Goal: Transaction & Acquisition: Purchase product/service

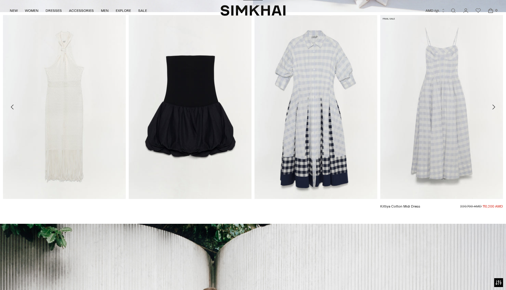
scroll to position [288, 0]
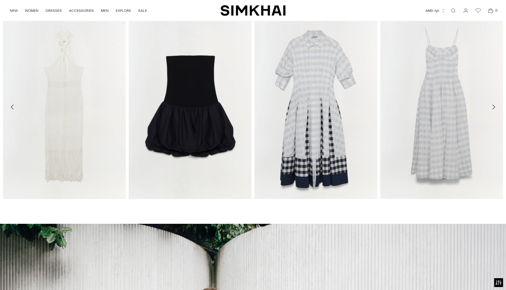
click at [436, 9] on button "AMD դր." at bounding box center [436, 10] width 20 height 13
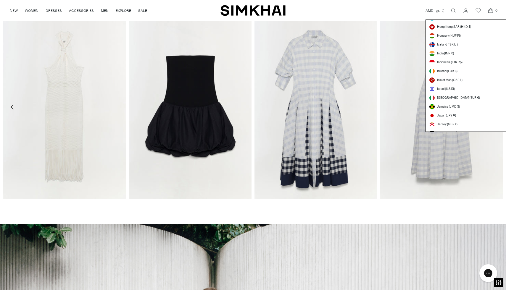
scroll to position [783, 0]
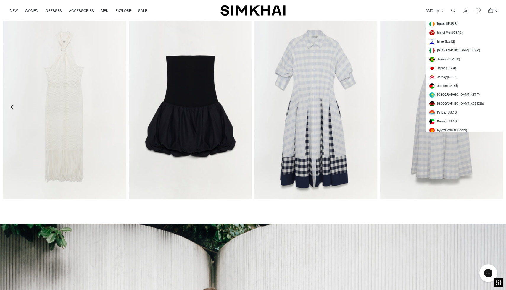
click at [444, 51] on span "[GEOGRAPHIC_DATA] (EUR €)" at bounding box center [458, 50] width 43 height 5
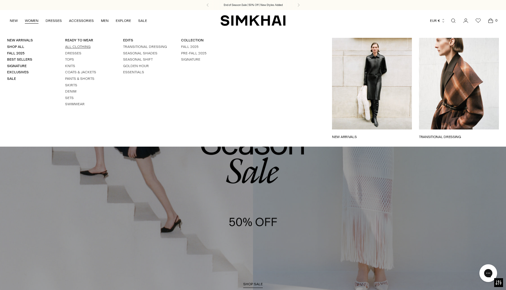
click at [75, 49] on link "All Clothing" at bounding box center [77, 47] width 25 height 4
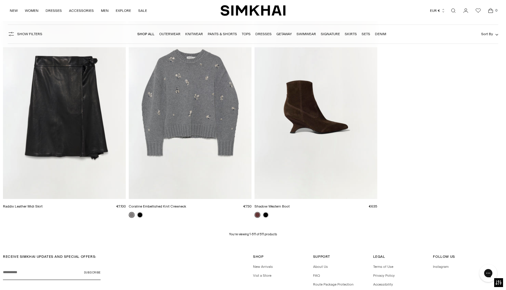
scroll to position [27360, 0]
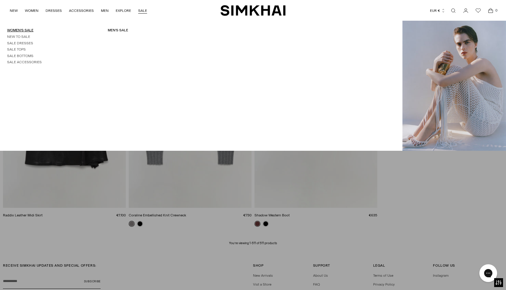
click at [21, 29] on link "Women's Sale" at bounding box center [20, 30] width 26 height 4
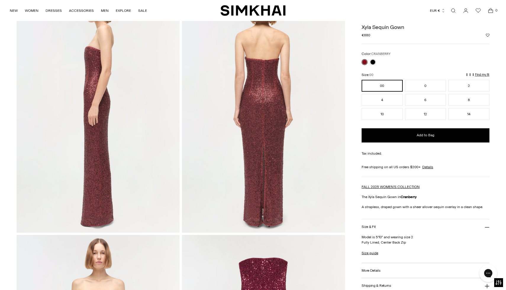
scroll to position [294, 0]
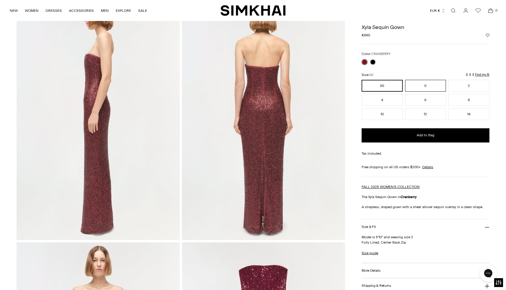
click at [425, 87] on button "0" at bounding box center [425, 86] width 41 height 12
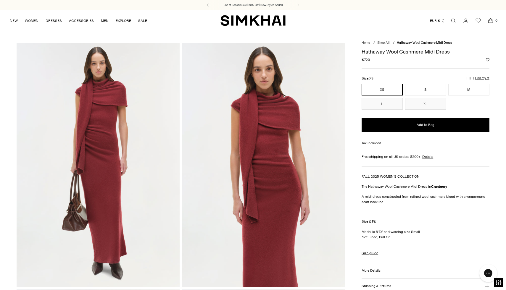
scroll to position [8, 0]
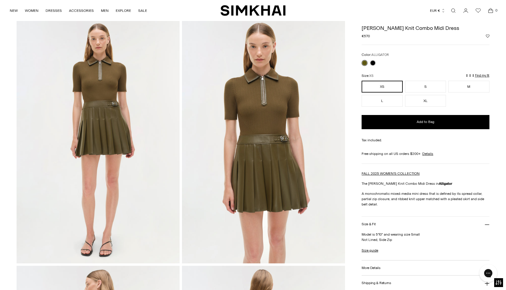
scroll to position [28, 0]
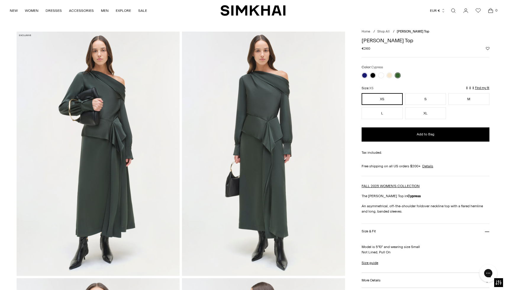
scroll to position [11, 0]
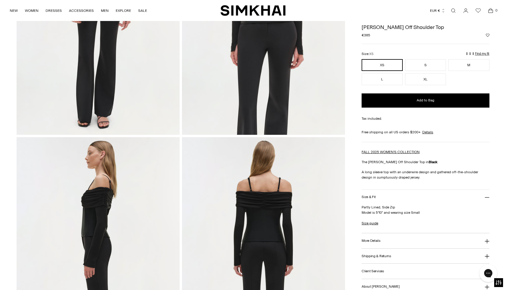
scroll to position [107, 0]
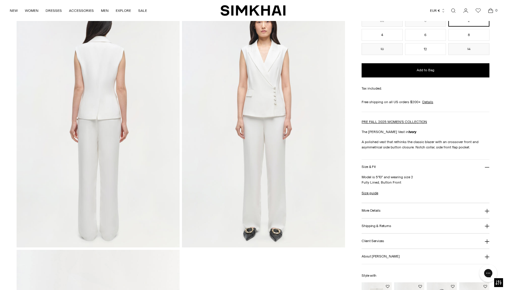
scroll to position [530, 0]
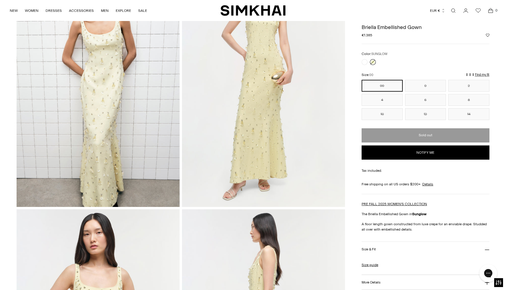
scroll to position [79, 0]
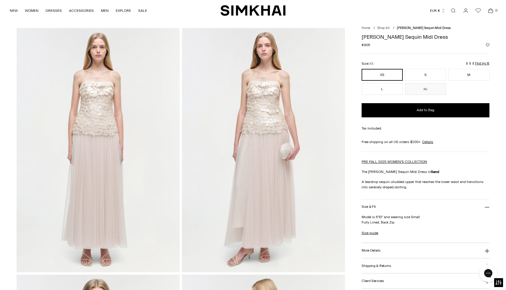
scroll to position [2, 0]
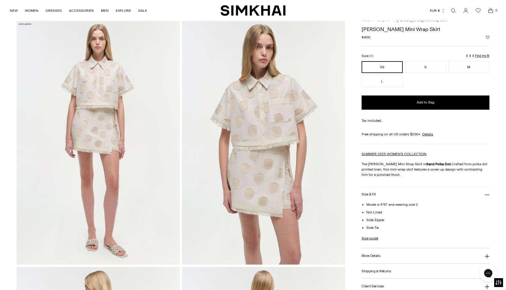
scroll to position [41, 0]
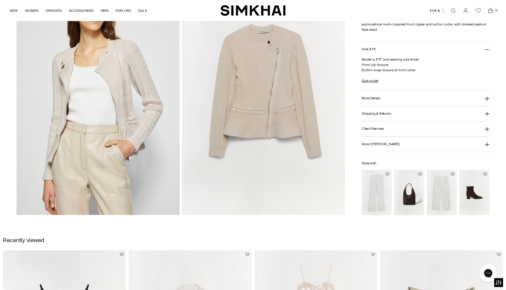
scroll to position [563, 0]
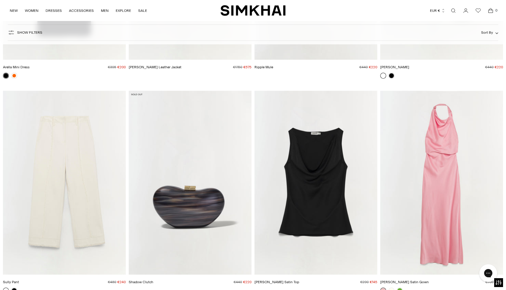
scroll to position [5870, 0]
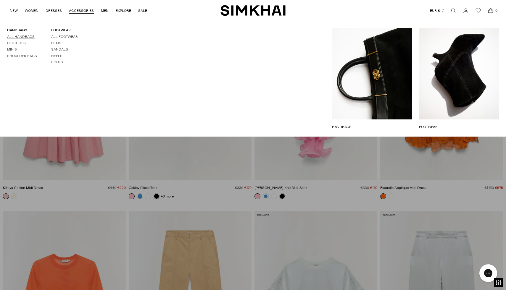
click at [25, 36] on link "All Handbags" at bounding box center [21, 37] width 28 height 4
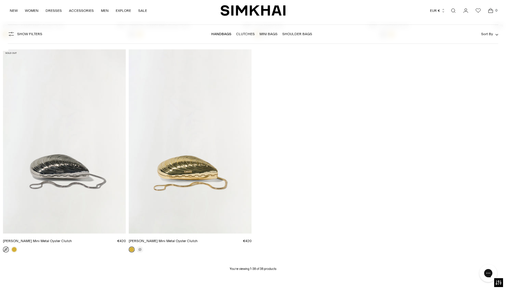
scroll to position [1974, 0]
